Goal: Information Seeking & Learning: Learn about a topic

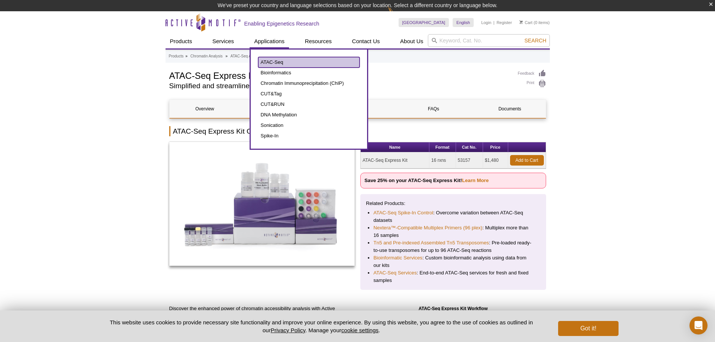
click at [271, 63] on link "ATAC-Seq" at bounding box center [308, 62] width 101 height 11
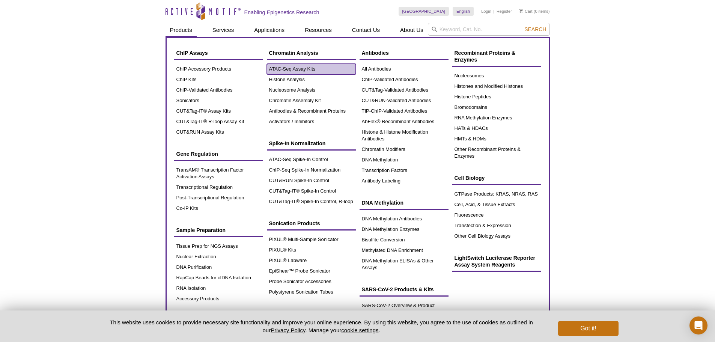
click at [292, 69] on link "ATAC-Seq Assay Kits" at bounding box center [311, 69] width 89 height 11
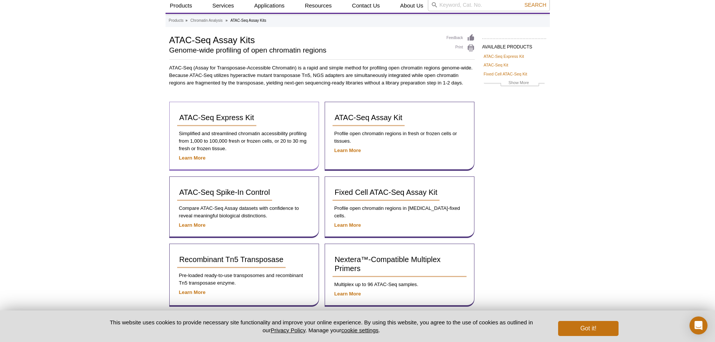
scroll to position [38, 0]
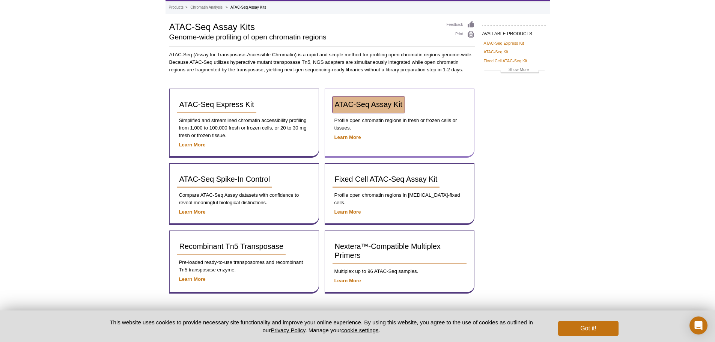
click at [363, 101] on span "ATAC-Seq Assay Kit" at bounding box center [369, 104] width 68 height 8
